Goal: Task Accomplishment & Management: Use online tool/utility

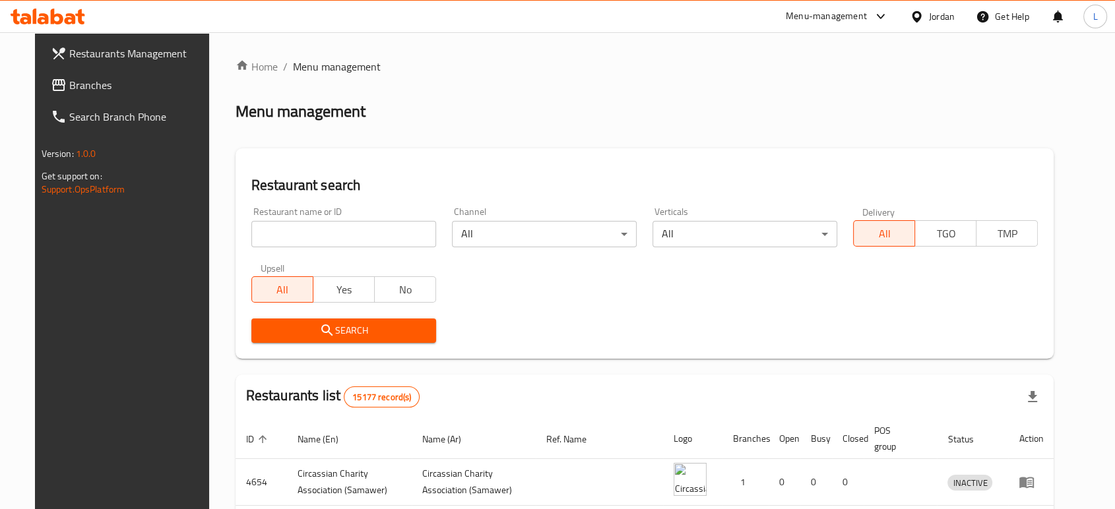
click at [828, 20] on div "Menu-management" at bounding box center [826, 17] width 81 height 16
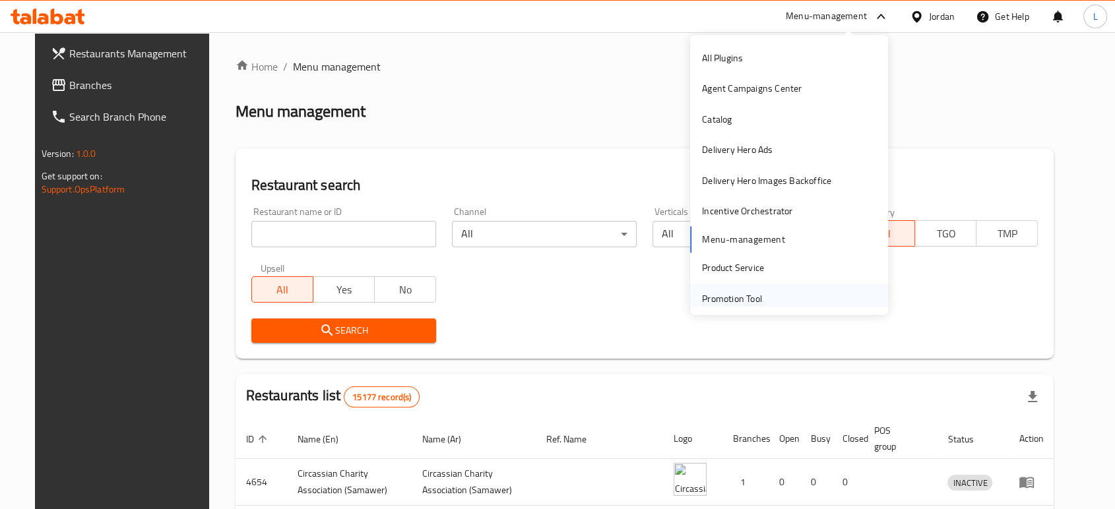
click at [715, 300] on div "Promotion Tool" at bounding box center [732, 299] width 60 height 15
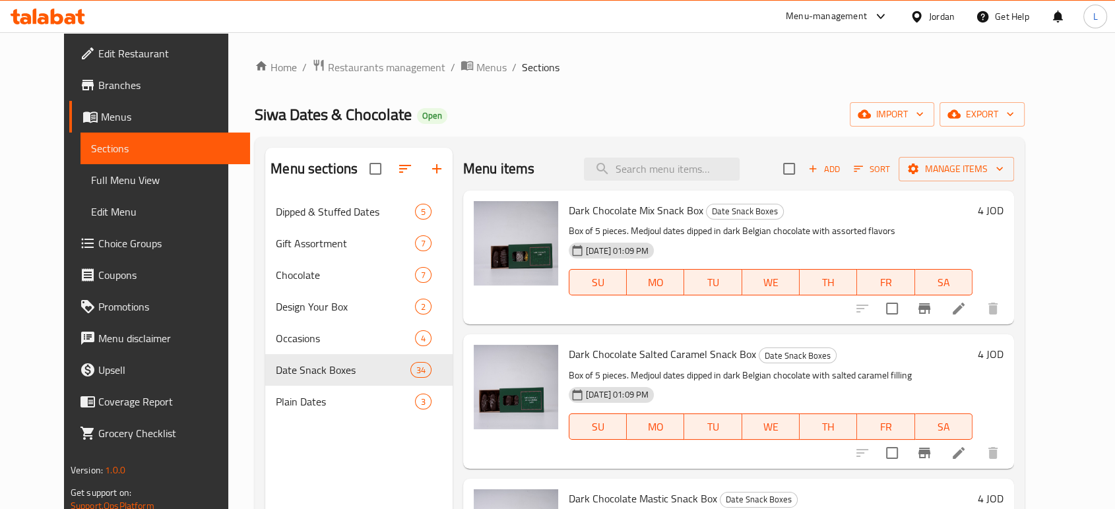
scroll to position [3738, 0]
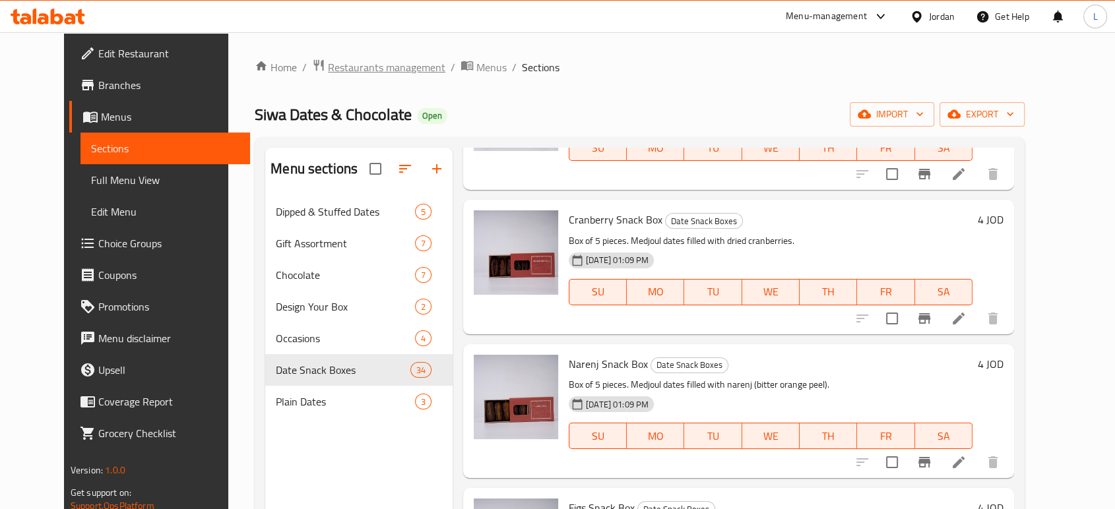
click at [342, 65] on span "Restaurants management" at bounding box center [386, 67] width 117 height 16
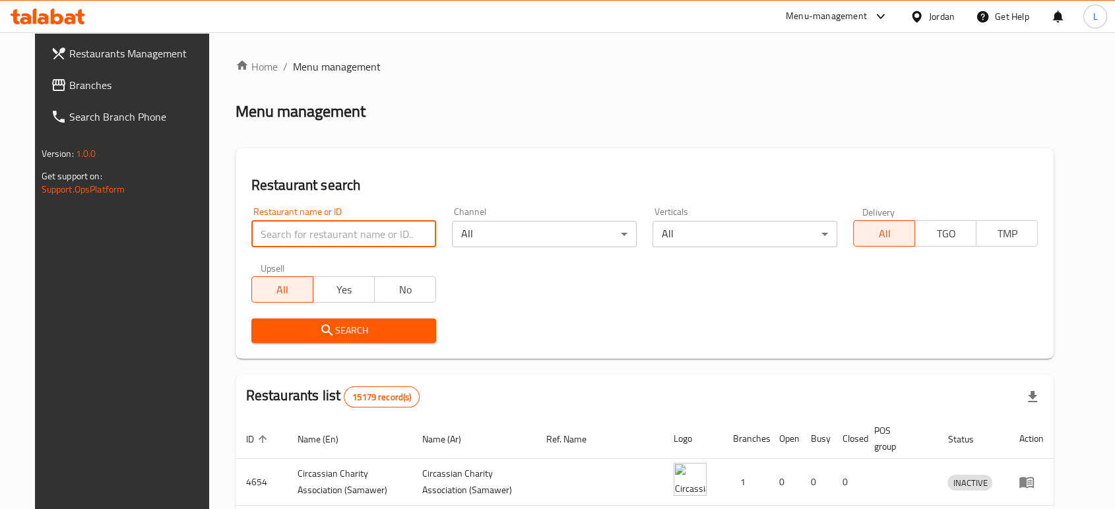
click at [318, 233] on input "search" at bounding box center [343, 234] width 185 height 26
type input "elite"
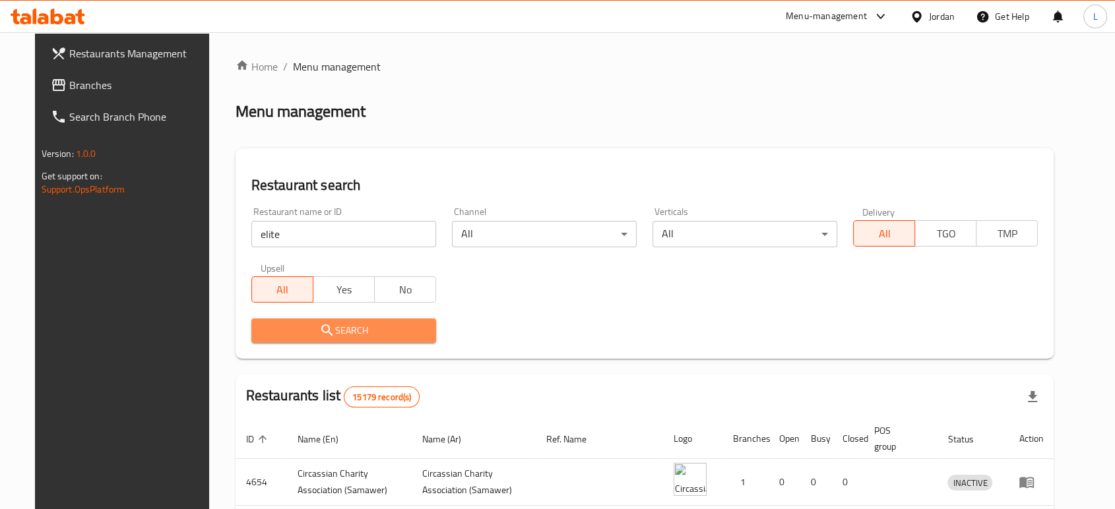
click at [355, 332] on span "Search" at bounding box center [344, 331] width 164 height 16
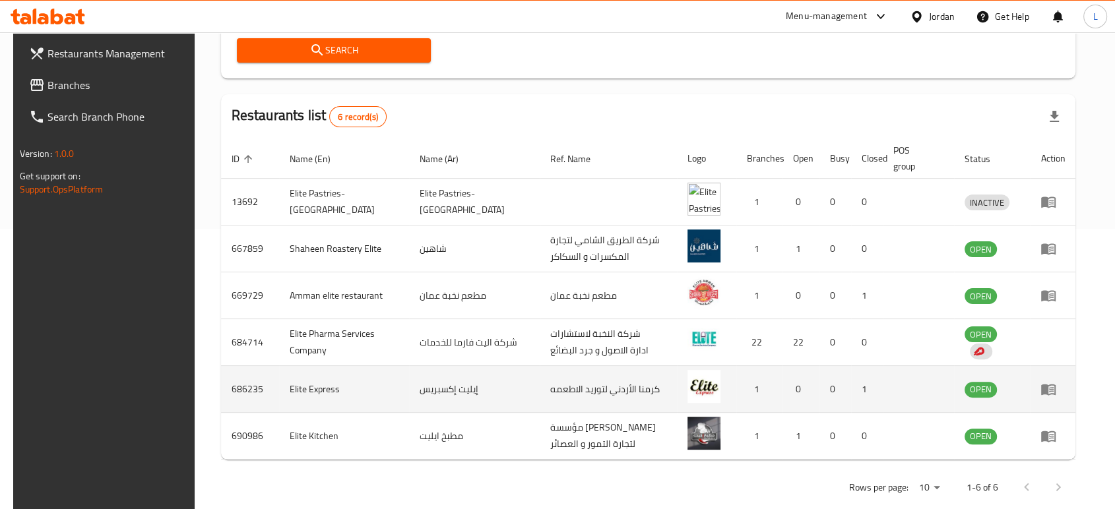
scroll to position [293, 0]
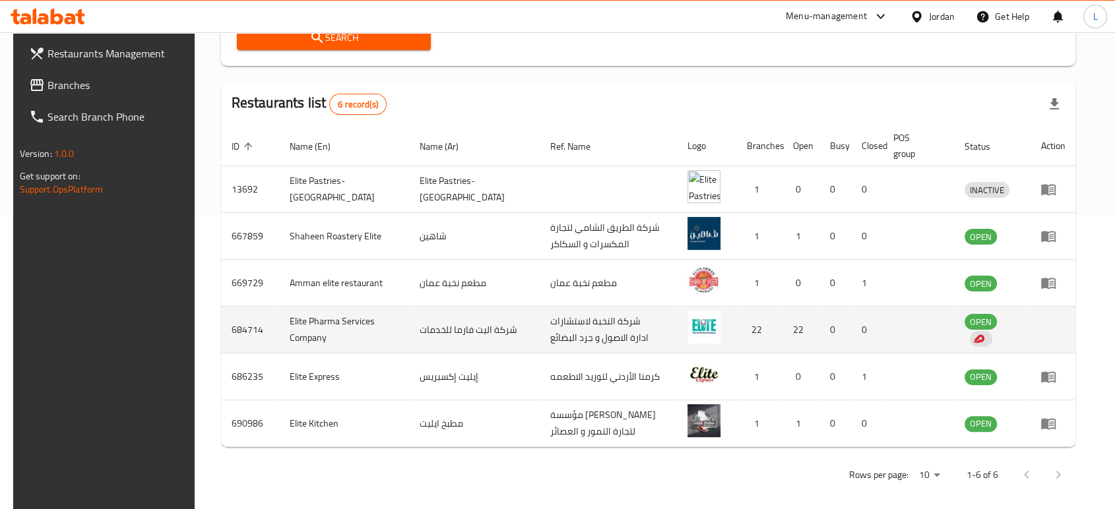
click at [236, 326] on td "684714" at bounding box center [250, 330] width 58 height 47
copy td "684714"
